Goal: Information Seeking & Learning: Learn about a topic

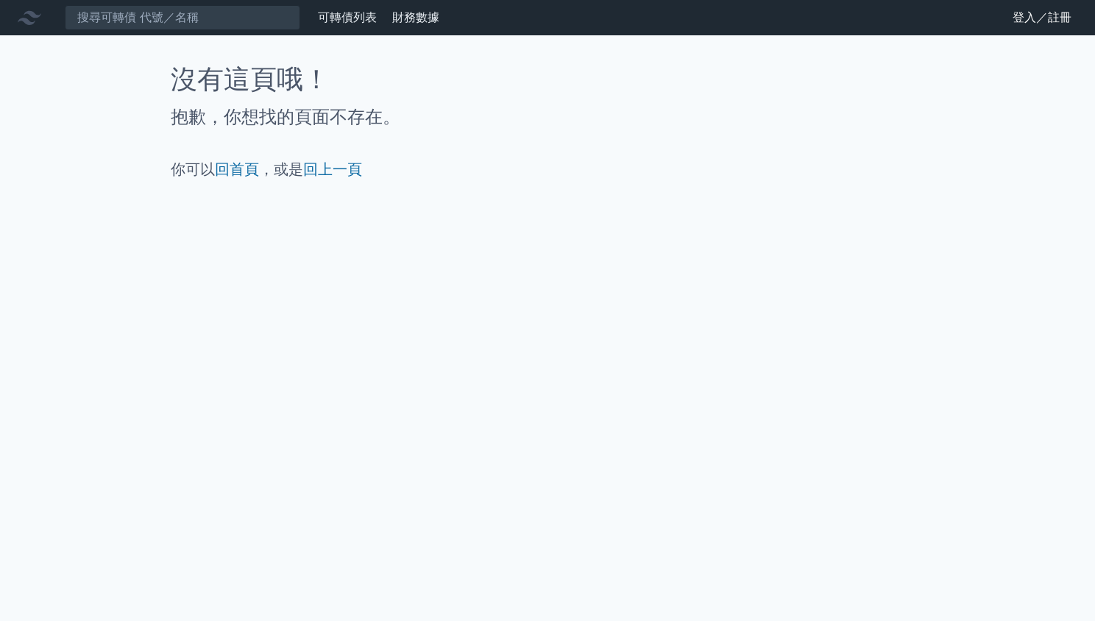
click at [318, 24] on link "可轉債列表" at bounding box center [347, 17] width 59 height 14
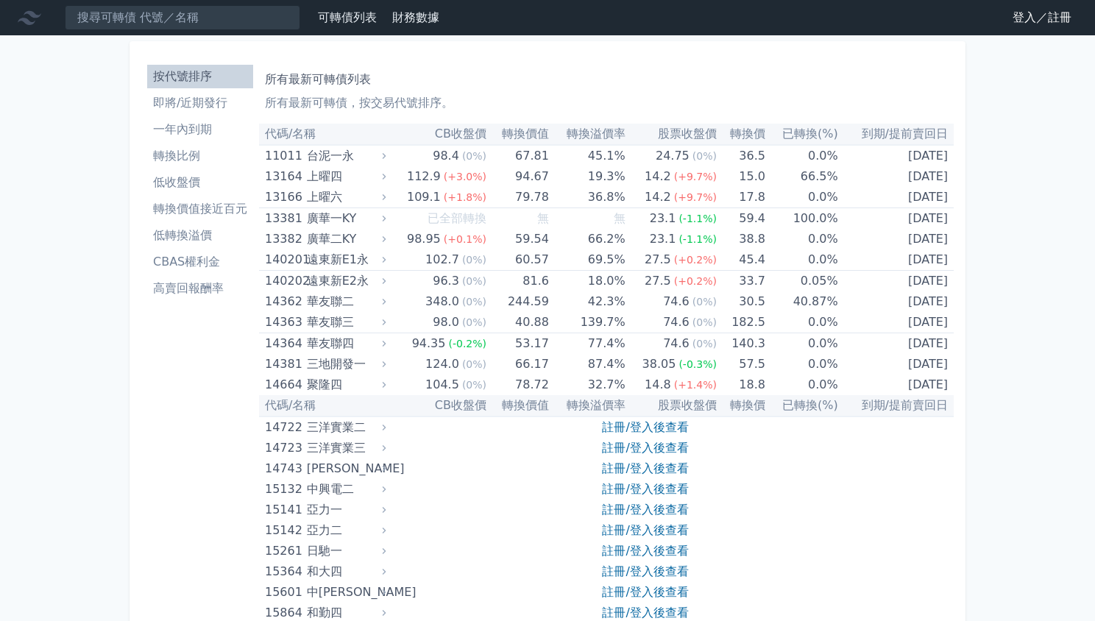
click at [0, 0] on icon at bounding box center [0, 0] width 0 height 0
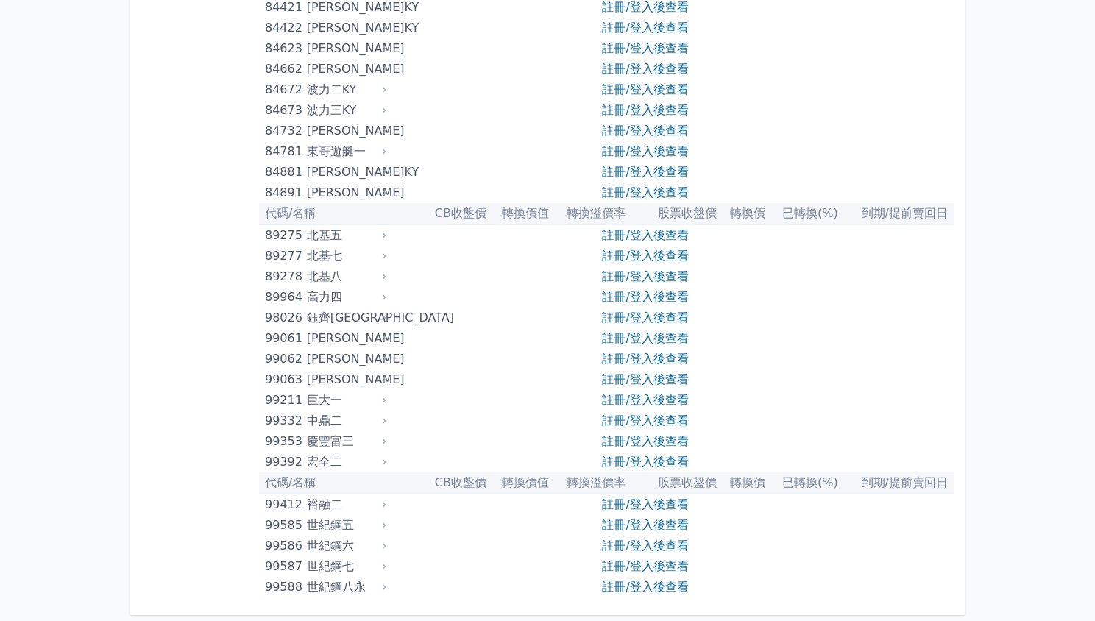
scroll to position [25096, 0]
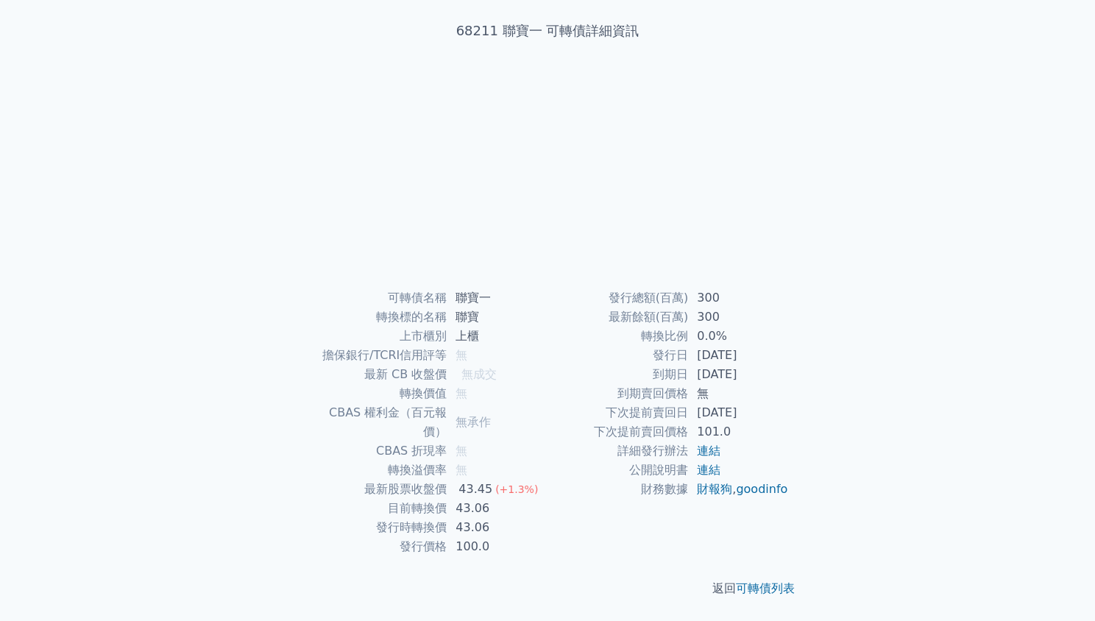
scroll to position [1391, 0]
